Goal: Check status

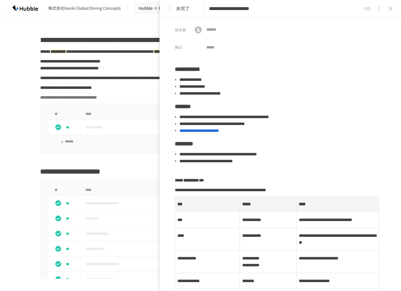
scroll to position [454, 0]
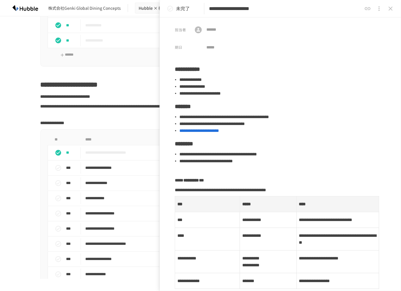
scroll to position [315, 0]
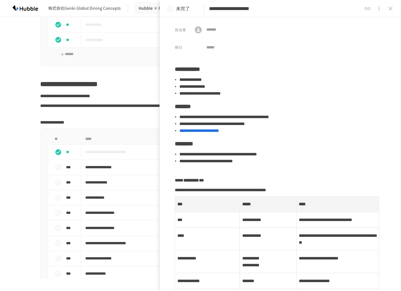
click at [22, 142] on div "**********" at bounding box center [200, 147] width 401 height 263
click at [390, 9] on icon "close drawer" at bounding box center [390, 9] width 4 height 4
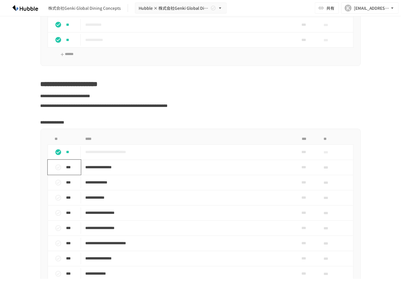
click at [56, 171] on icon "status" at bounding box center [58, 167] width 7 height 7
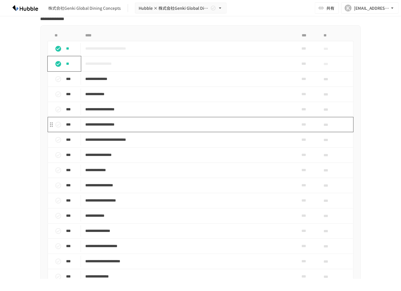
scroll to position [419, 0]
